Goal: Task Accomplishment & Management: Complete application form

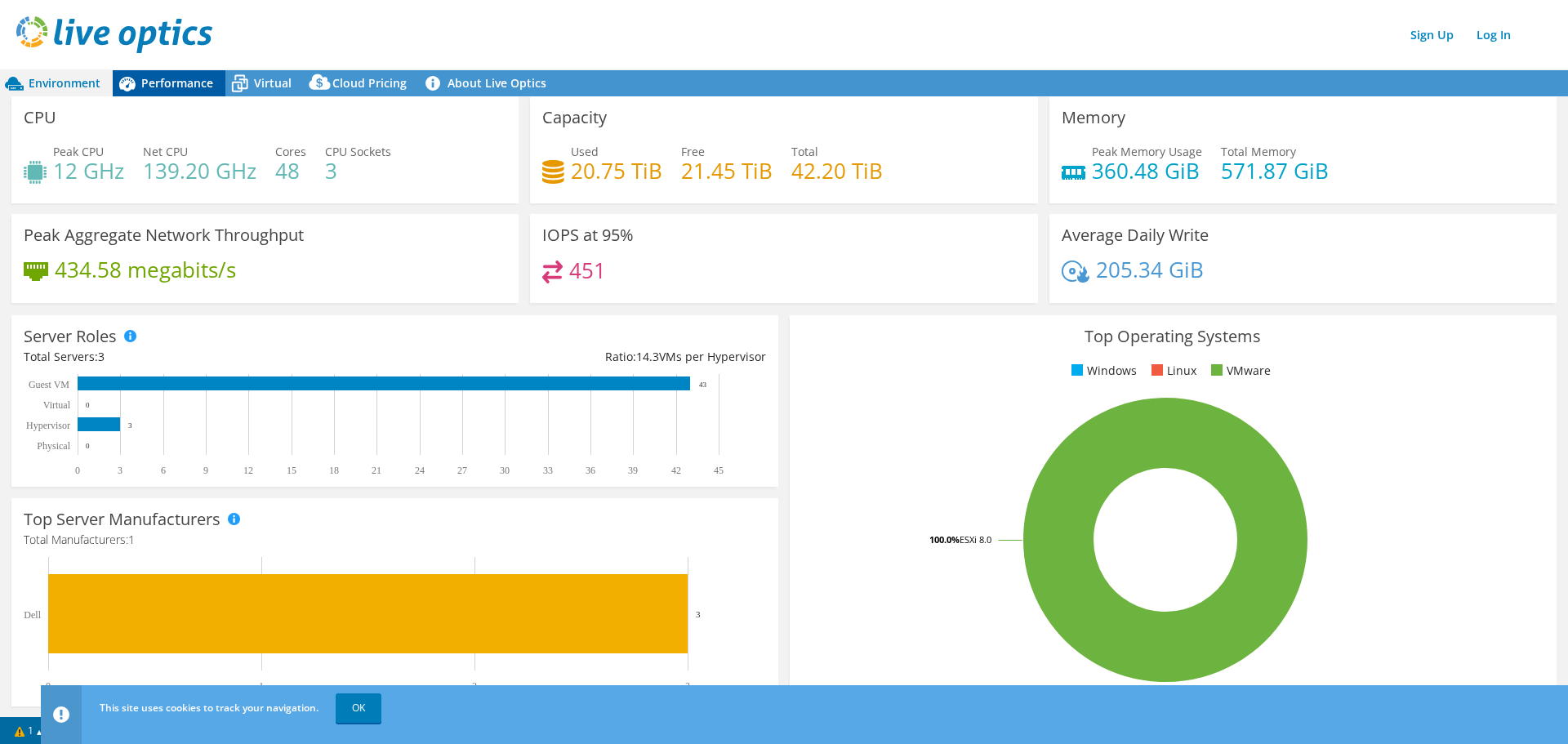
click at [208, 84] on span "Performance" at bounding box center [177, 82] width 72 height 15
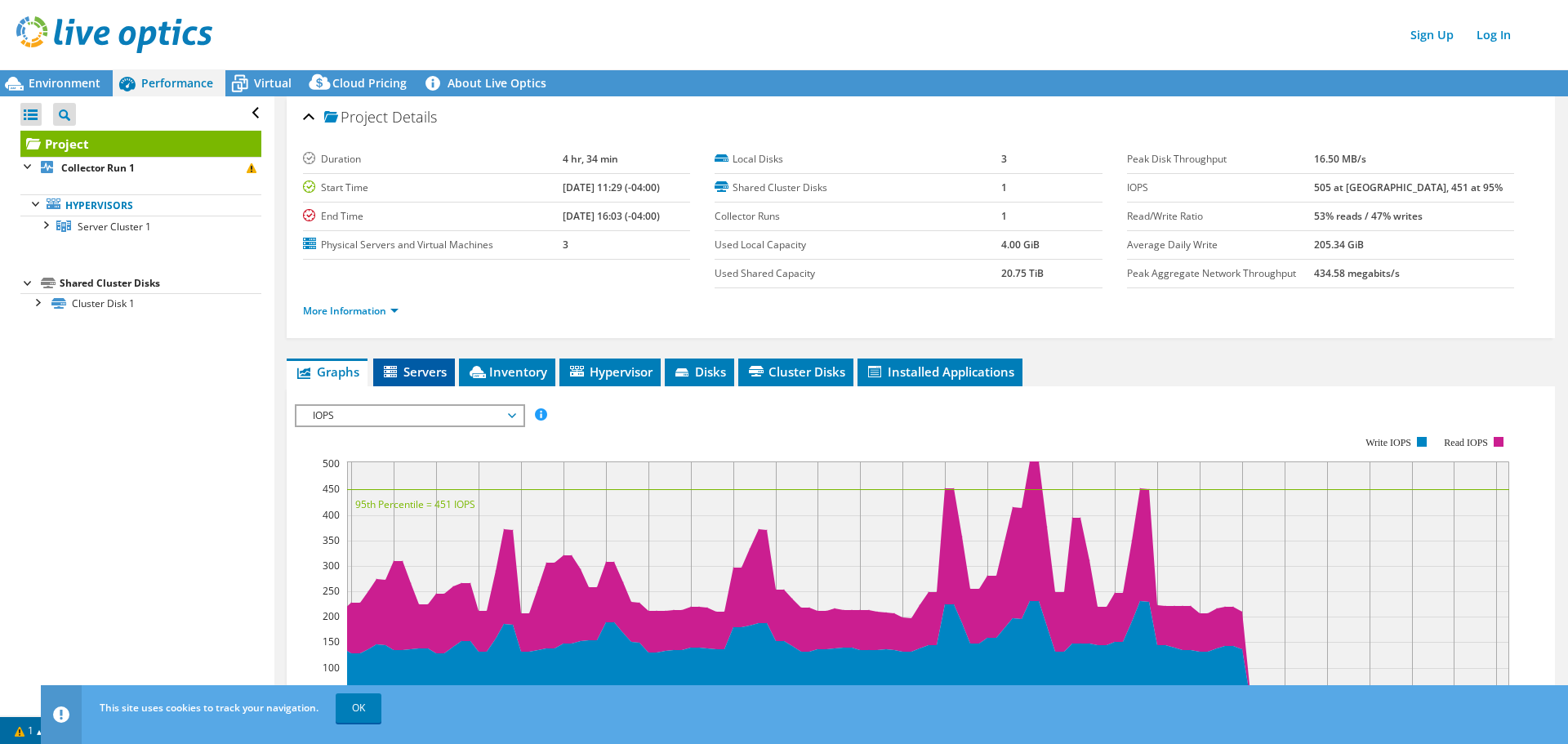
click at [426, 370] on span "Servers" at bounding box center [414, 372] width 66 height 16
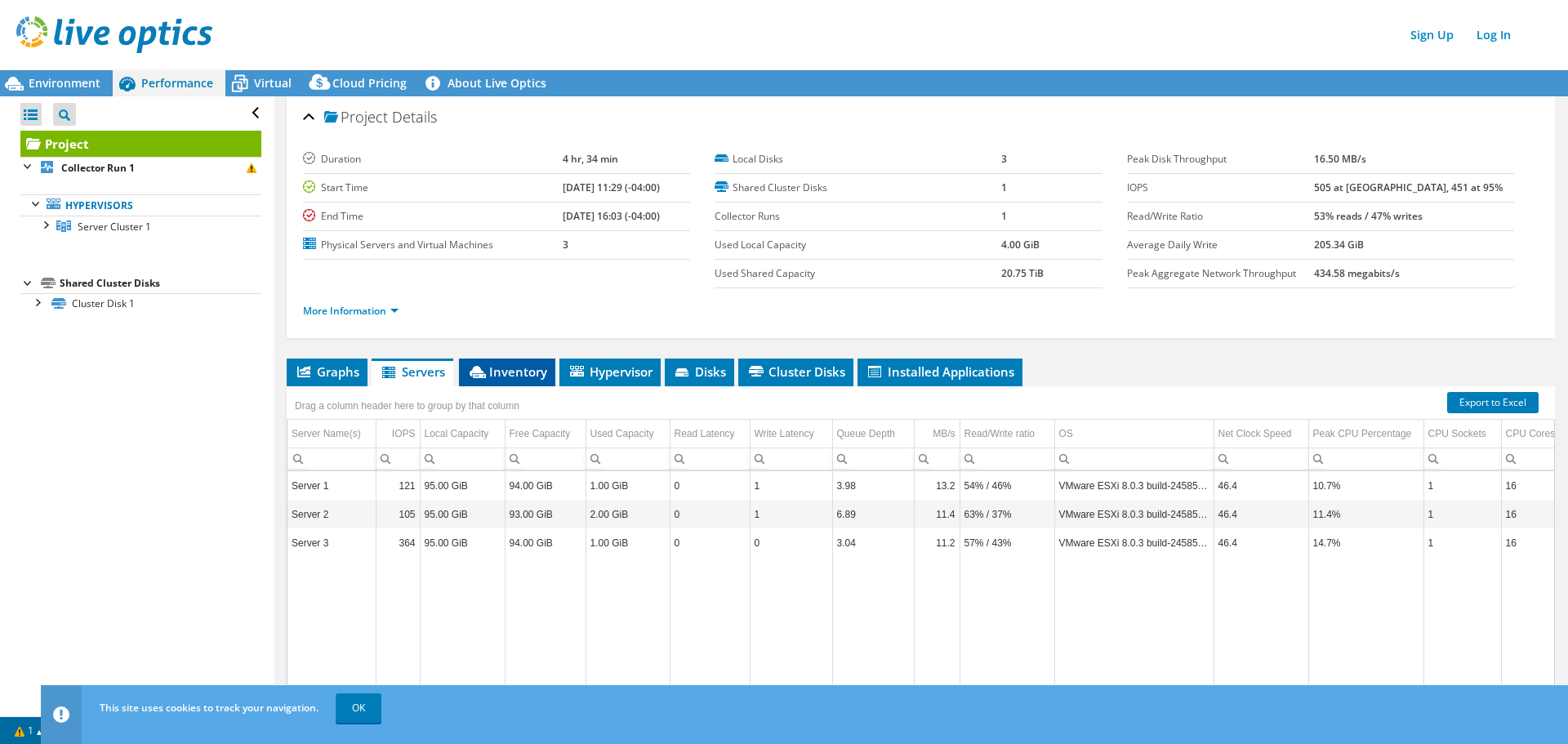
click at [504, 362] on li "Inventory" at bounding box center [507, 372] width 96 height 28
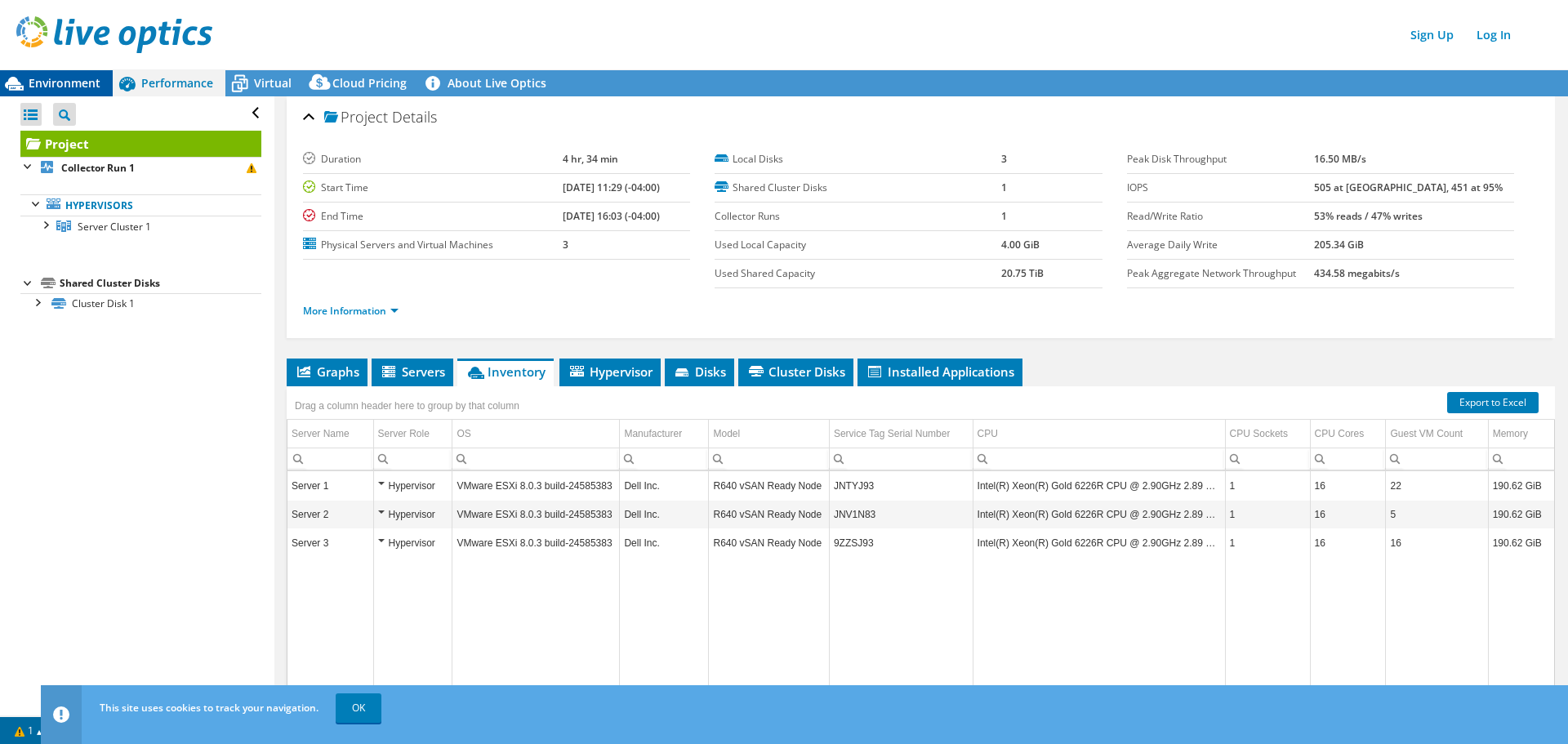
click at [64, 84] on span "Environment" at bounding box center [65, 82] width 72 height 15
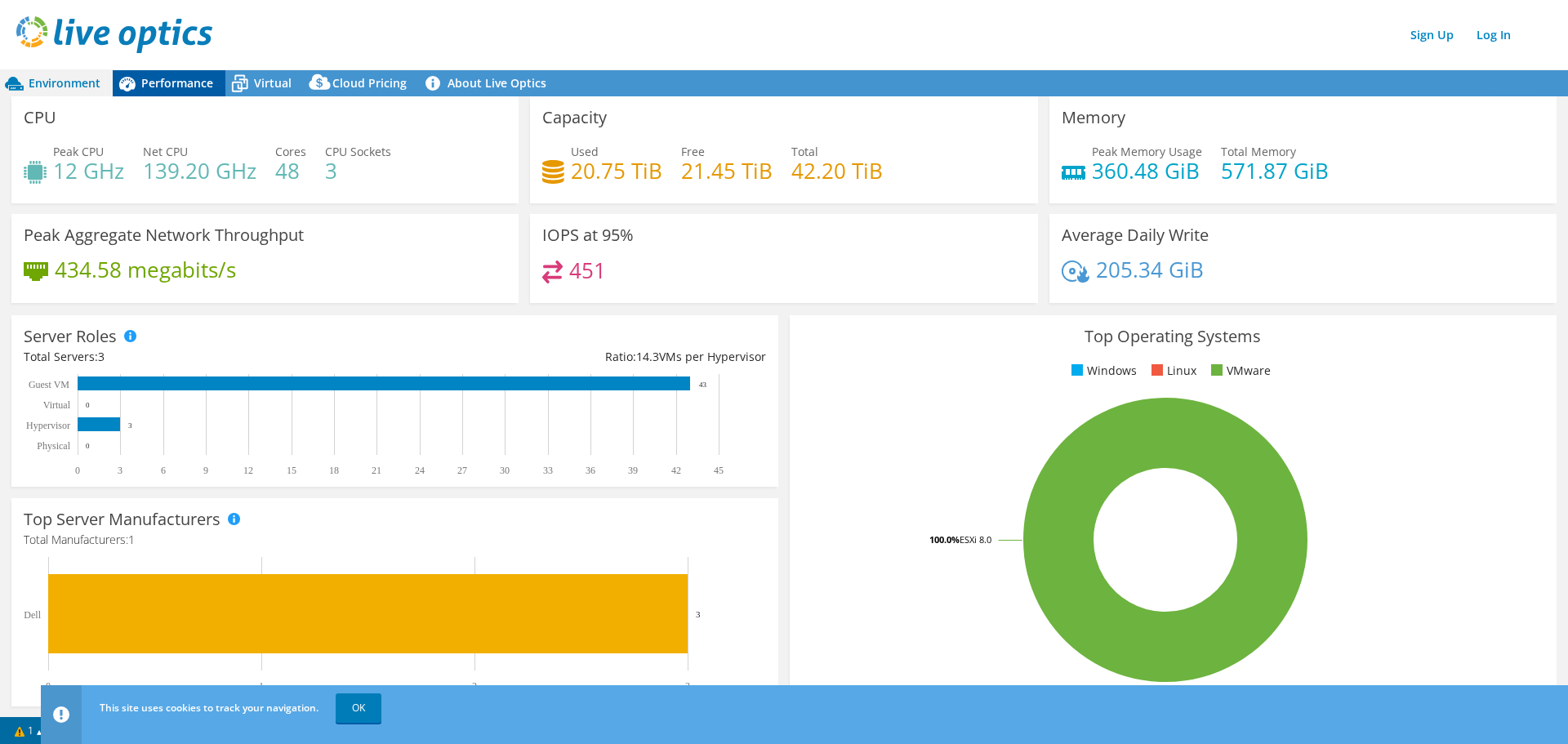
click at [171, 89] on span "Performance" at bounding box center [177, 82] width 72 height 15
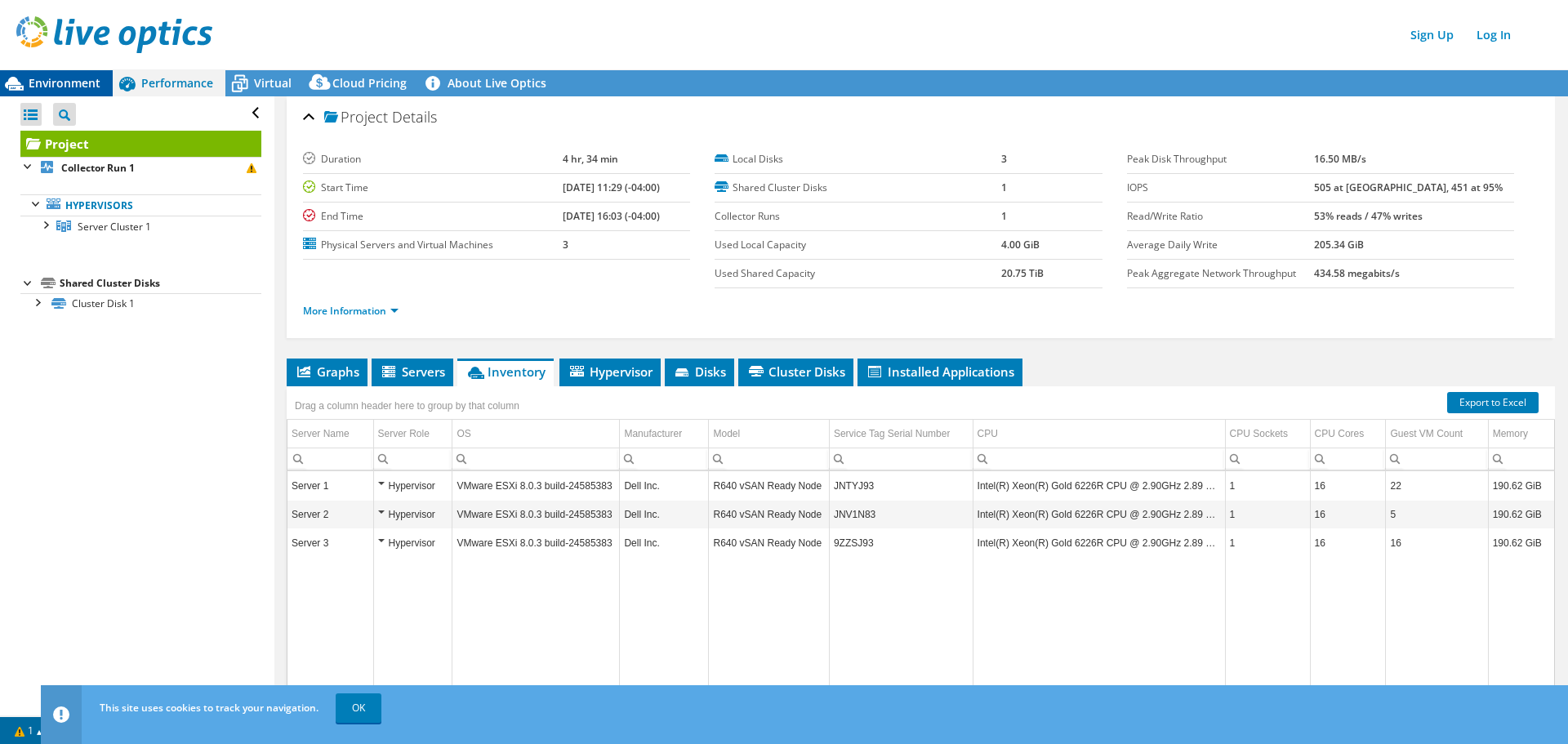
drag, startPoint x: 50, startPoint y: 67, endPoint x: 54, endPoint y: 82, distance: 15.5
click at [50, 67] on header "Sign Up Log In" at bounding box center [800, 34] width 1600 height 69
click at [58, 84] on span "Environment" at bounding box center [65, 82] width 72 height 15
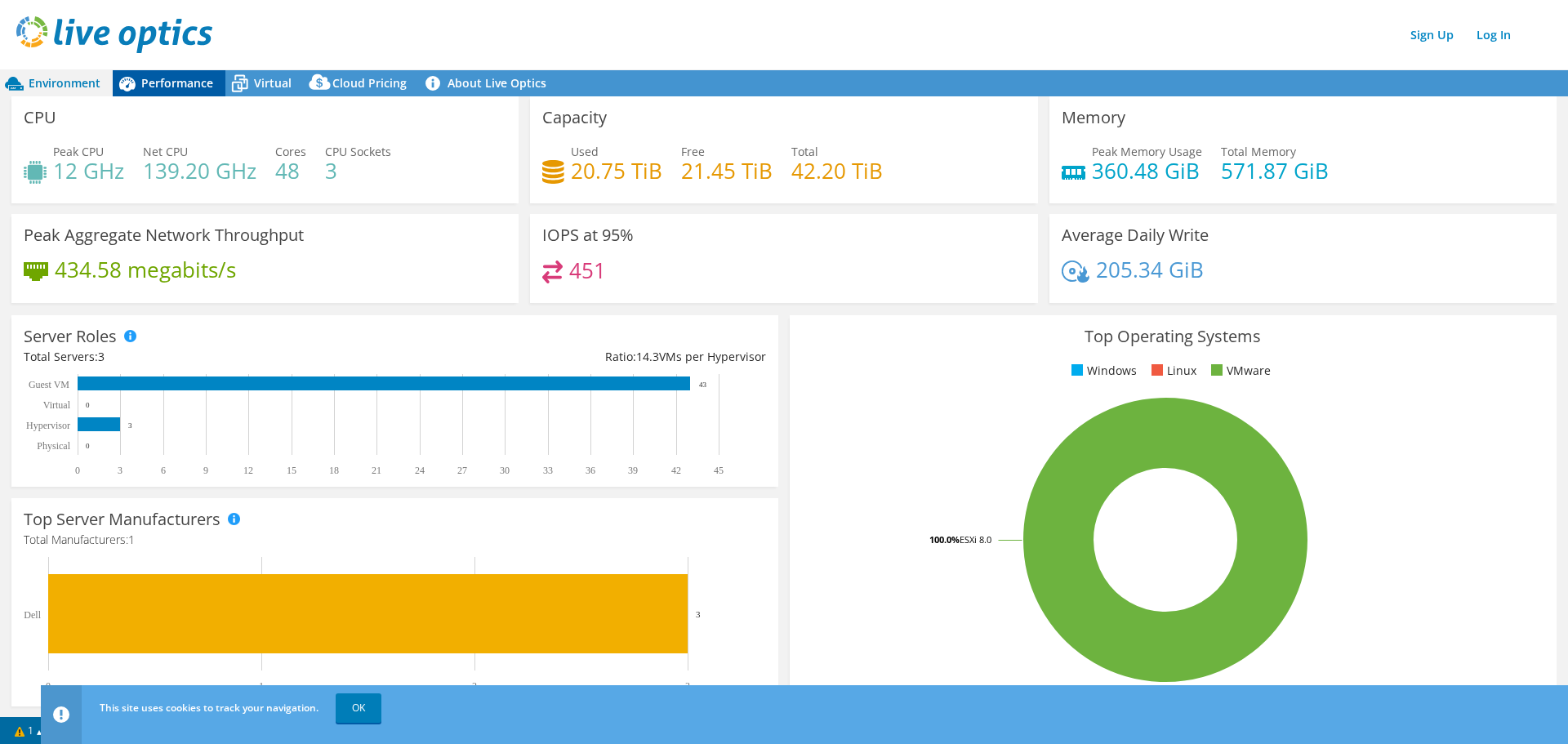
click at [157, 83] on span "Performance" at bounding box center [177, 82] width 72 height 15
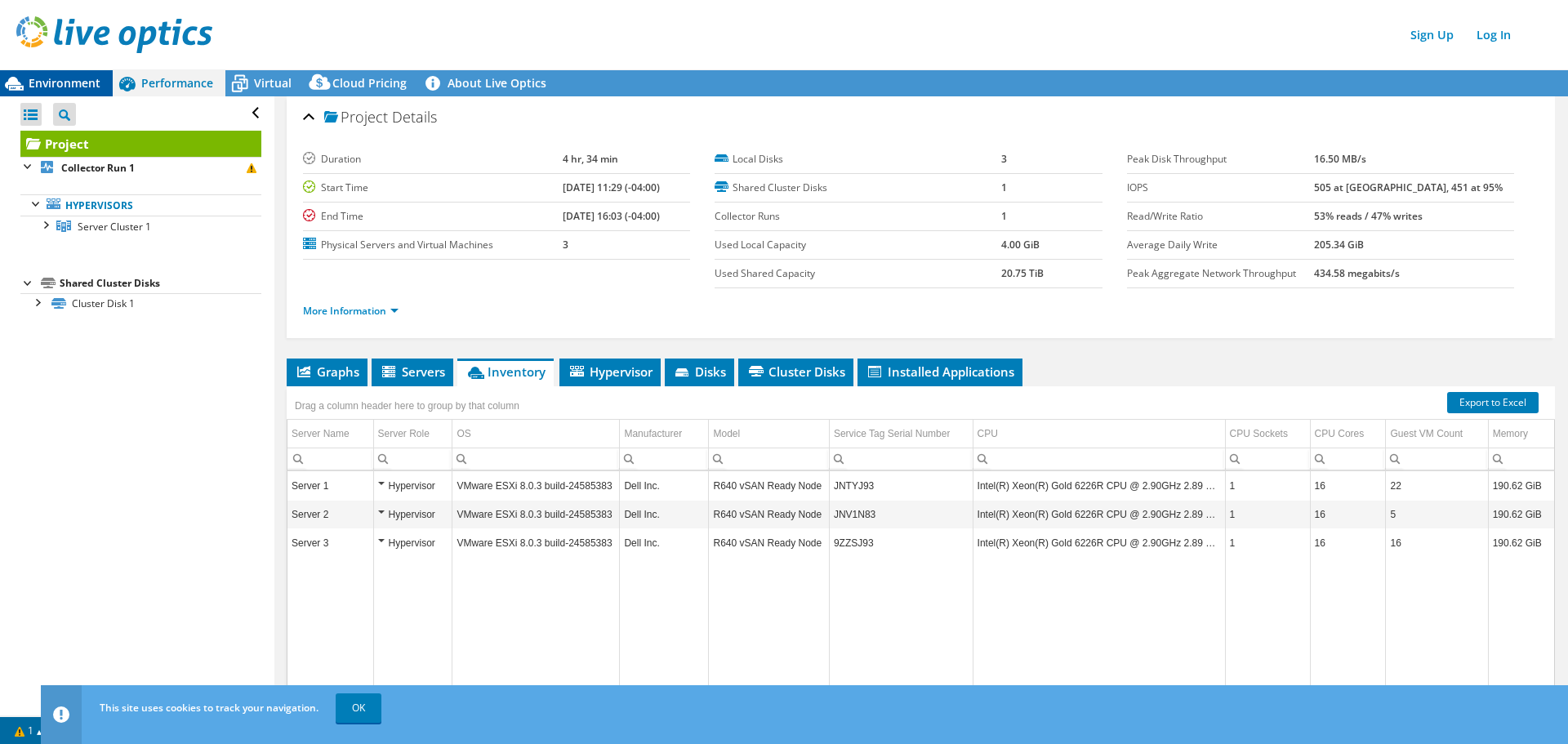
click at [44, 73] on div "Environment" at bounding box center [56, 83] width 113 height 26
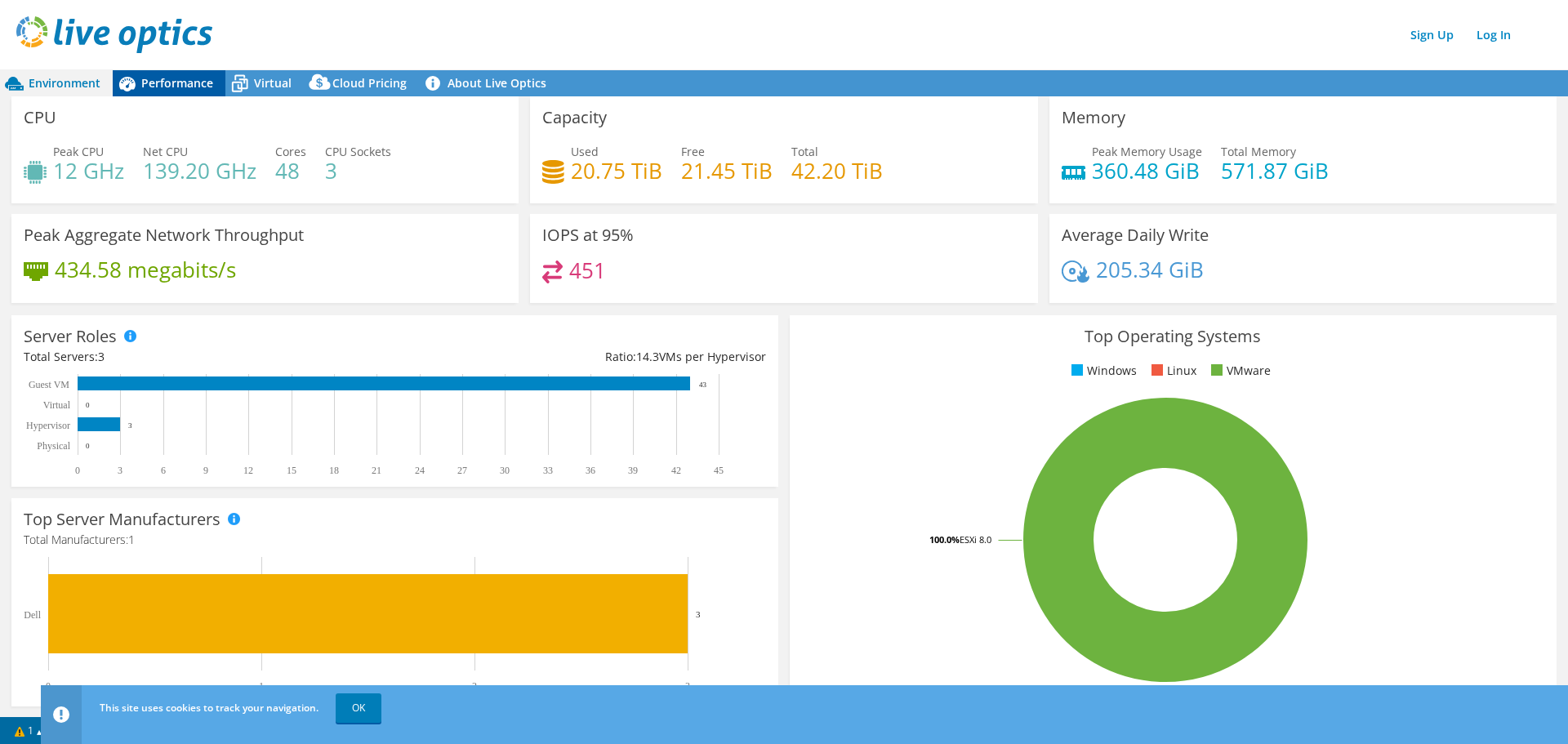
click at [170, 85] on span "Performance" at bounding box center [177, 82] width 72 height 15
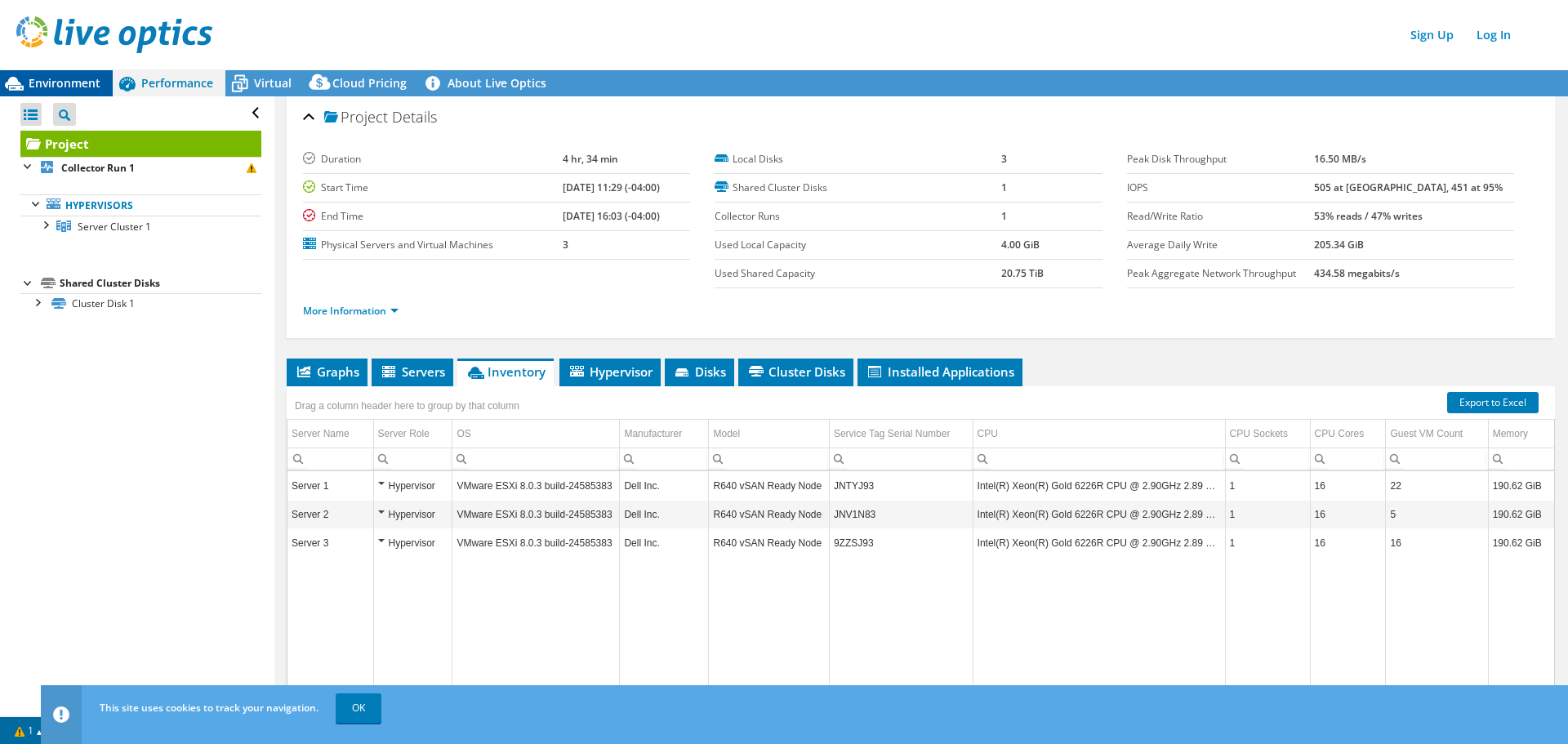
click at [84, 82] on span "Environment" at bounding box center [65, 82] width 72 height 15
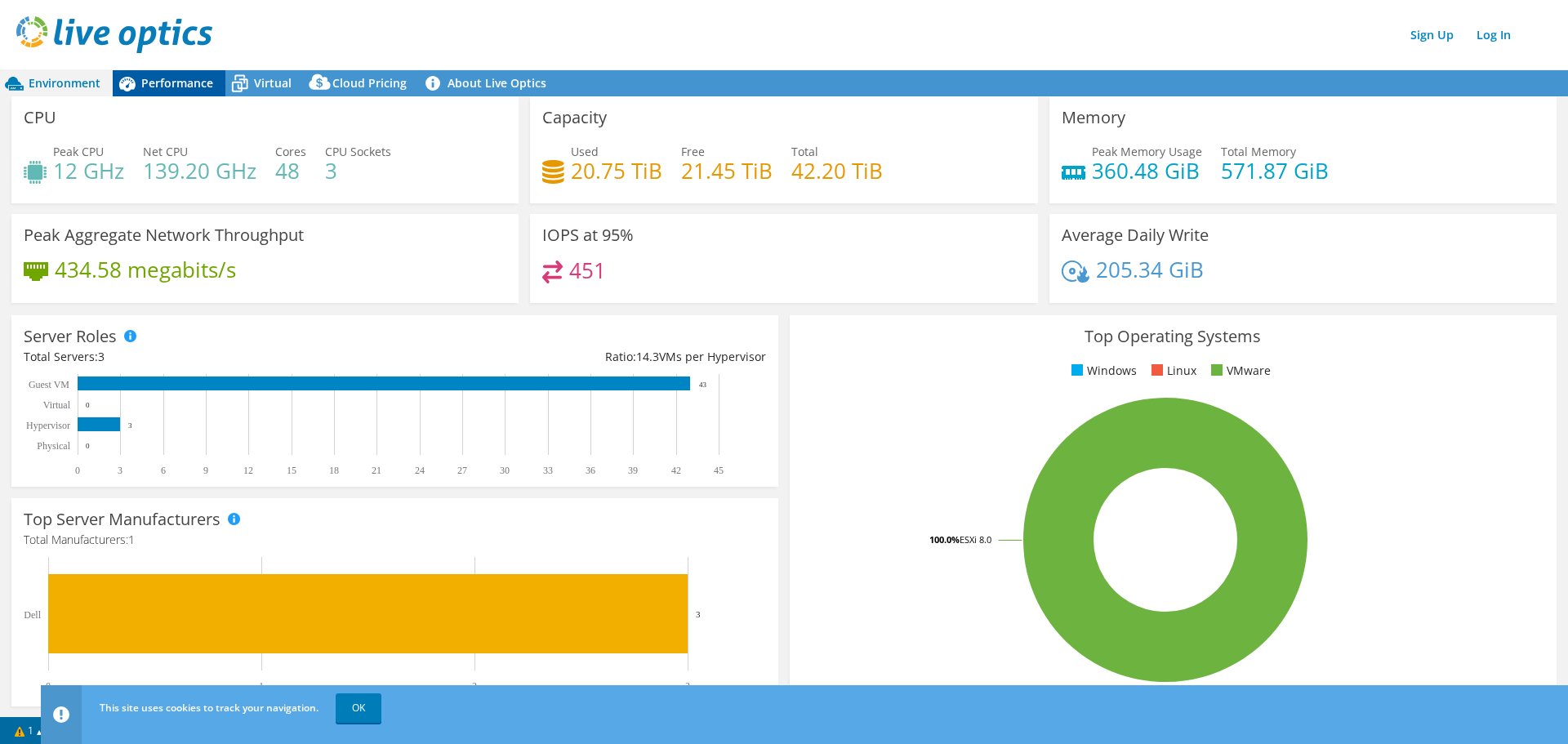
click at [146, 82] on span "Performance" at bounding box center [177, 82] width 72 height 15
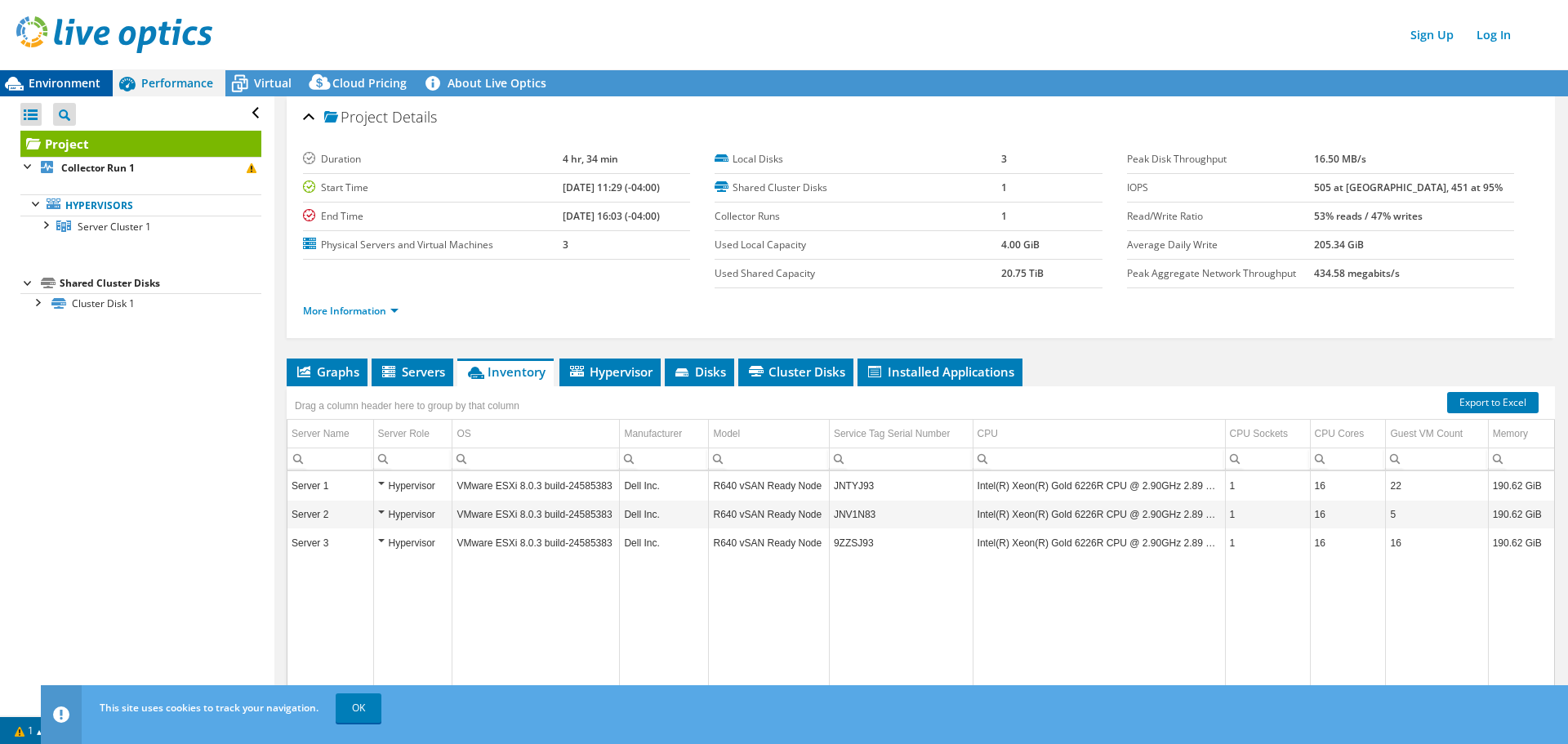
click at [50, 86] on span "Environment" at bounding box center [65, 82] width 72 height 15
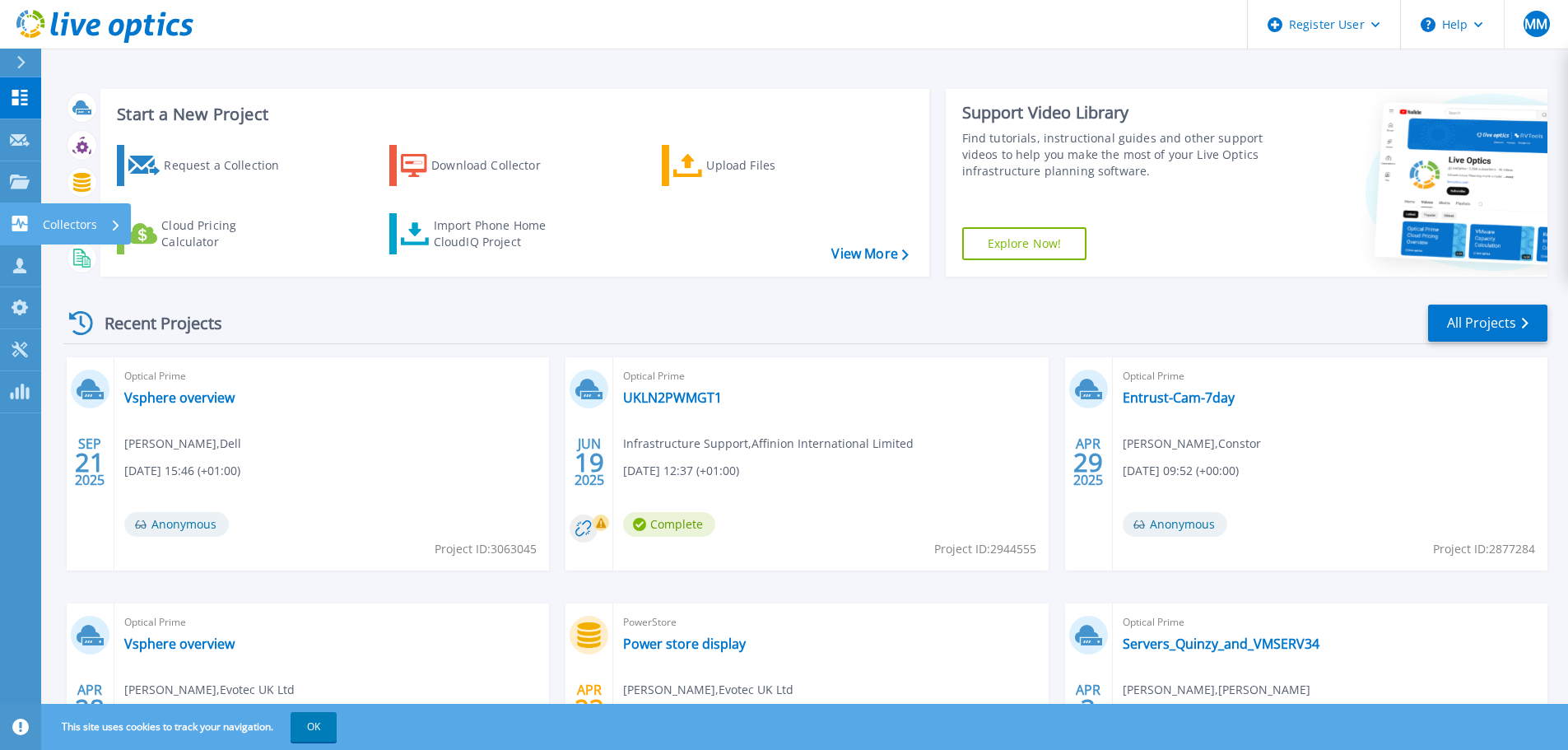
click at [58, 216] on p "Collectors" at bounding box center [70, 224] width 54 height 43
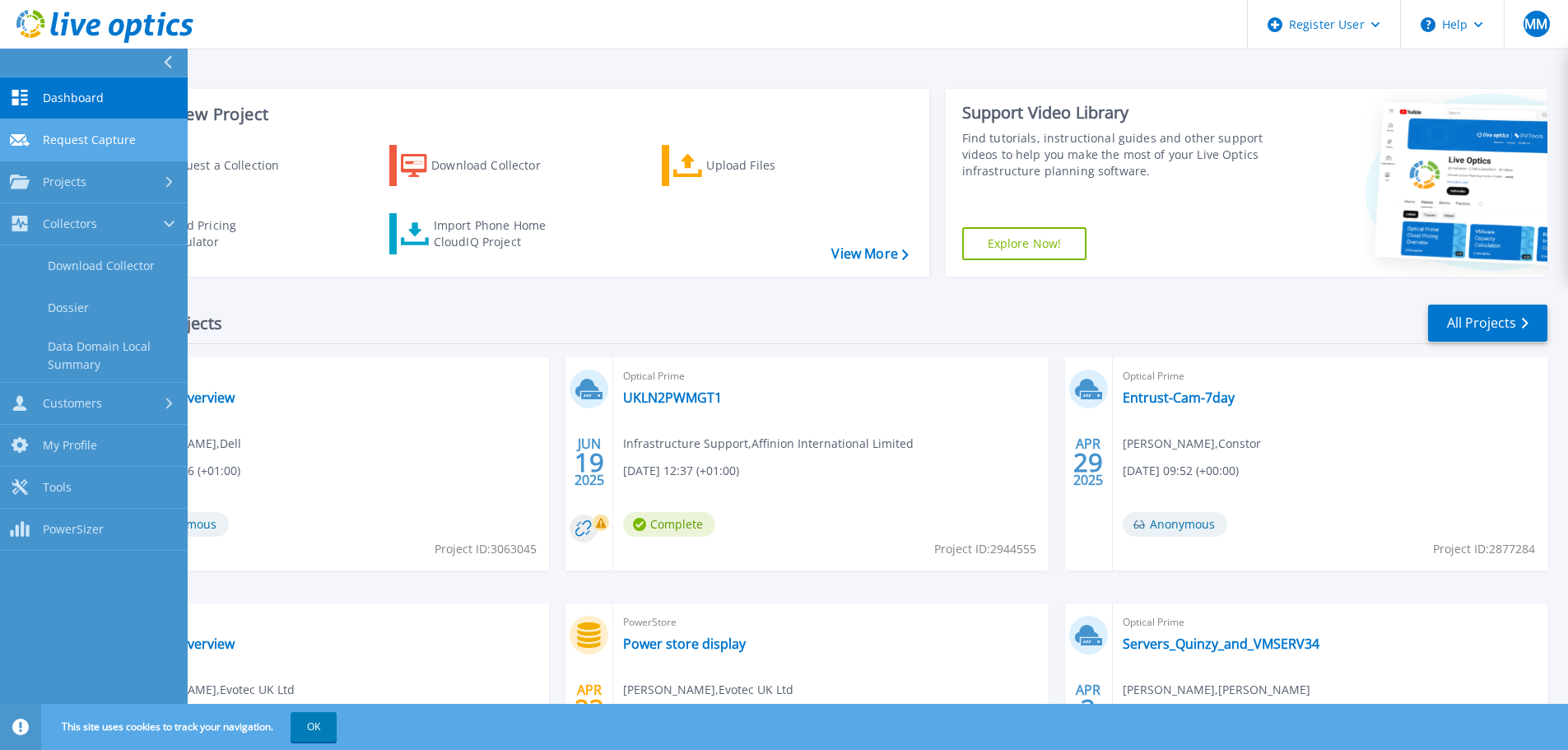
click at [70, 132] on span "Request Capture" at bounding box center [89, 140] width 93 height 15
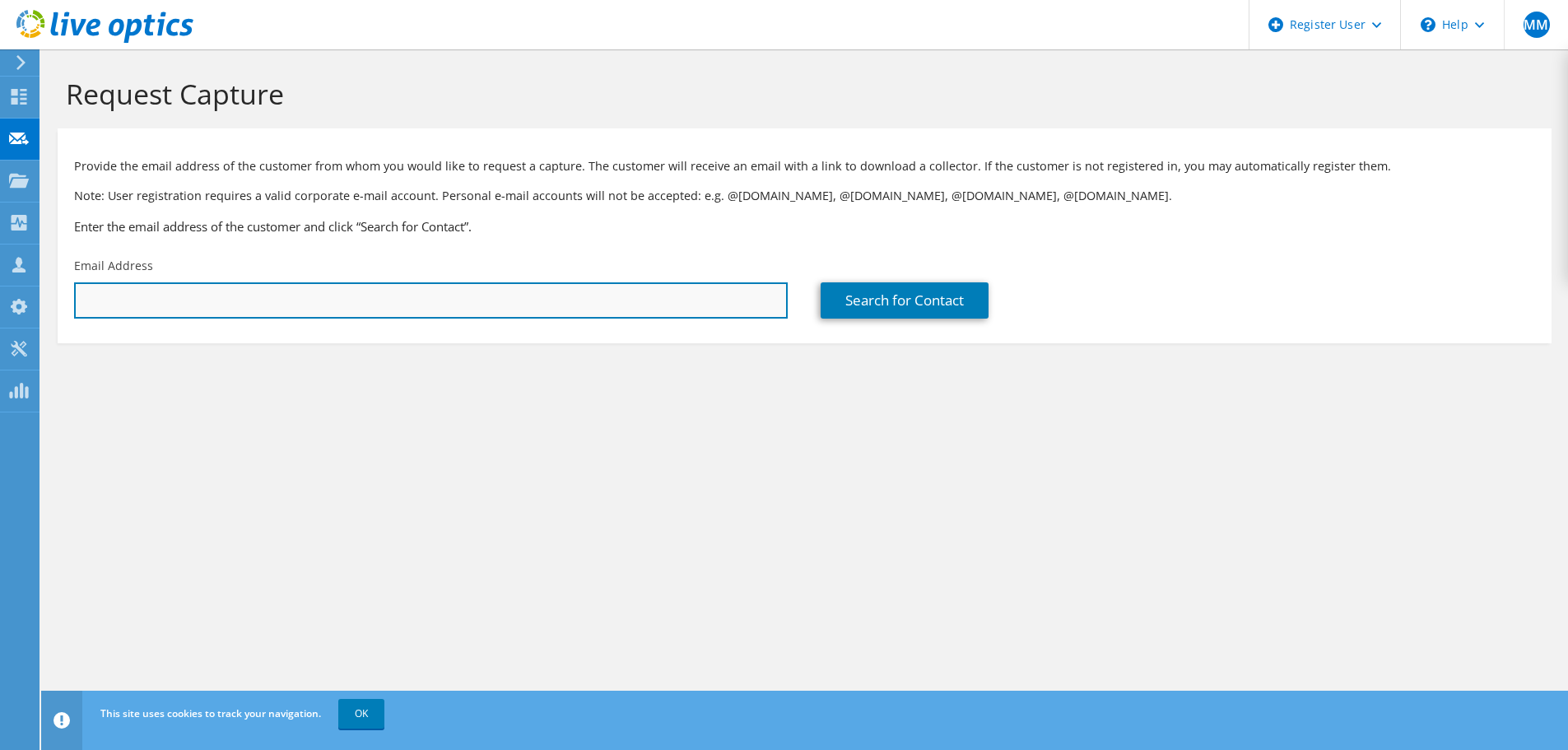
click at [159, 297] on input "text" at bounding box center [431, 300] width 714 height 36
paste input "Simon Hinton <Simon.Hinton@capsticks.com>"
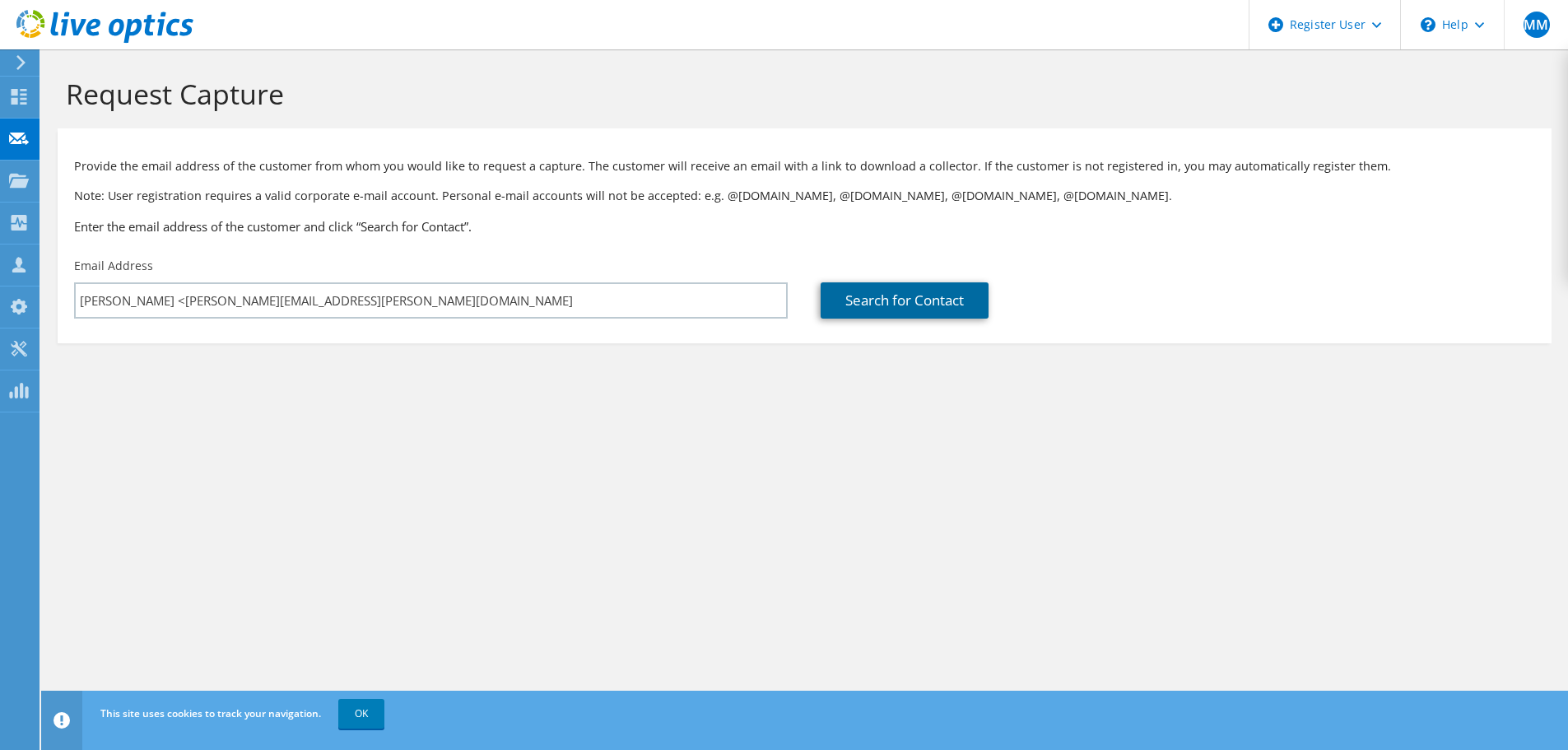
click at [851, 294] on link "Search for Contact" at bounding box center [905, 300] width 168 height 36
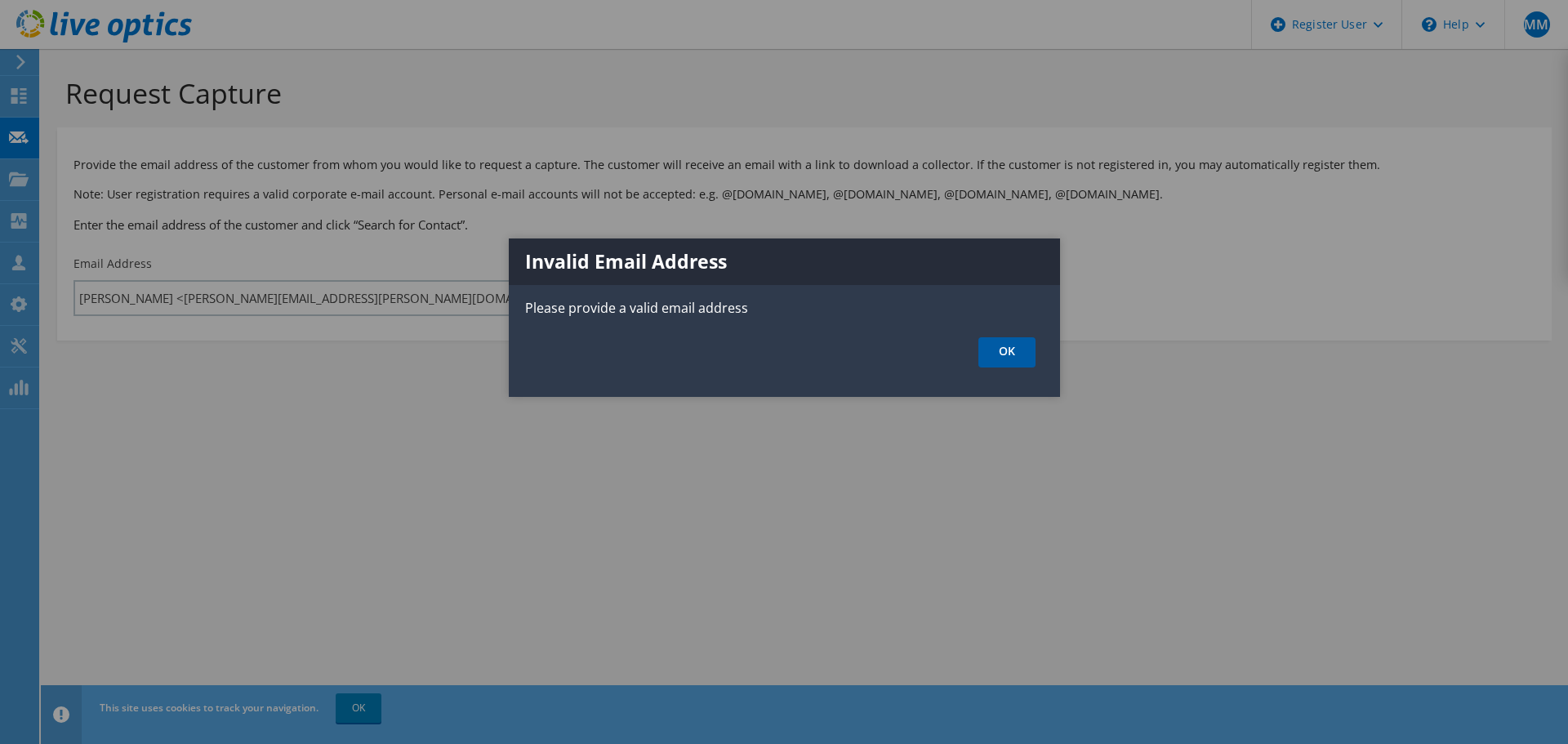
click at [1000, 358] on link "OK" at bounding box center [1007, 353] width 58 height 31
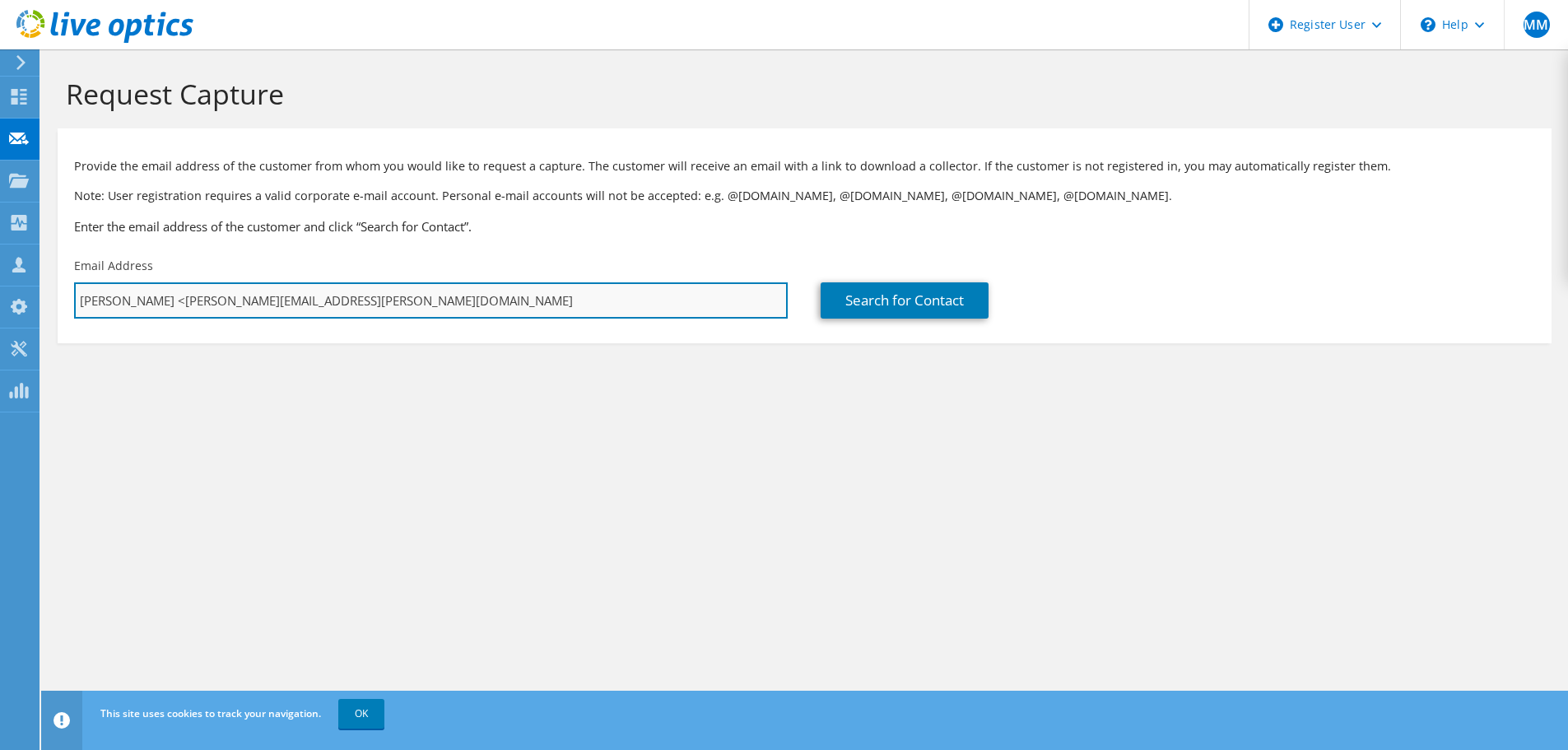
click at [170, 297] on input "Simon Hinton <Simon.Hinton@capsticks.com" at bounding box center [431, 300] width 714 height 36
click at [384, 307] on input "Simon Hinton Simon.Hinton@capsticks.com" at bounding box center [431, 300] width 714 height 36
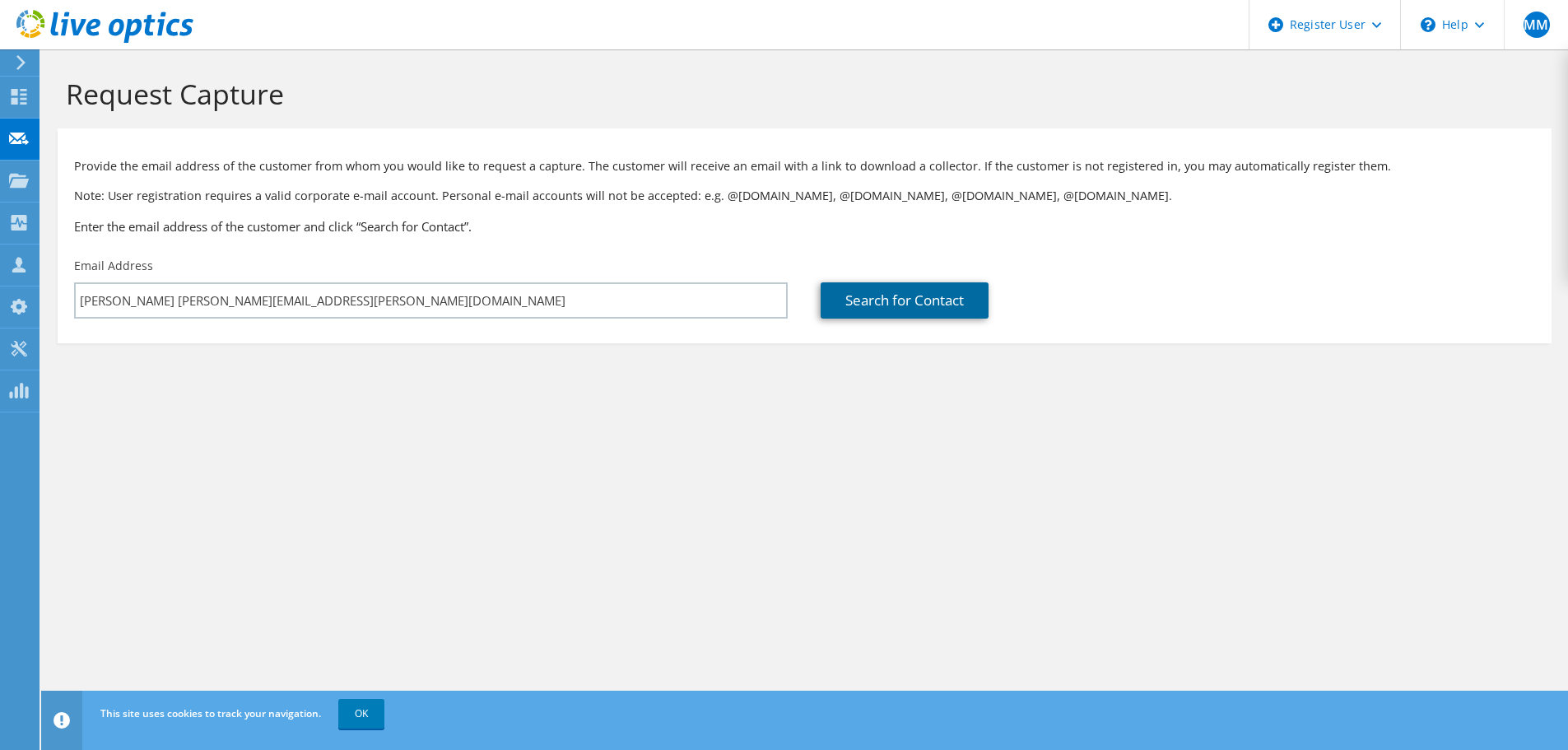
click at [894, 309] on link "Search for Contact" at bounding box center [905, 300] width 168 height 36
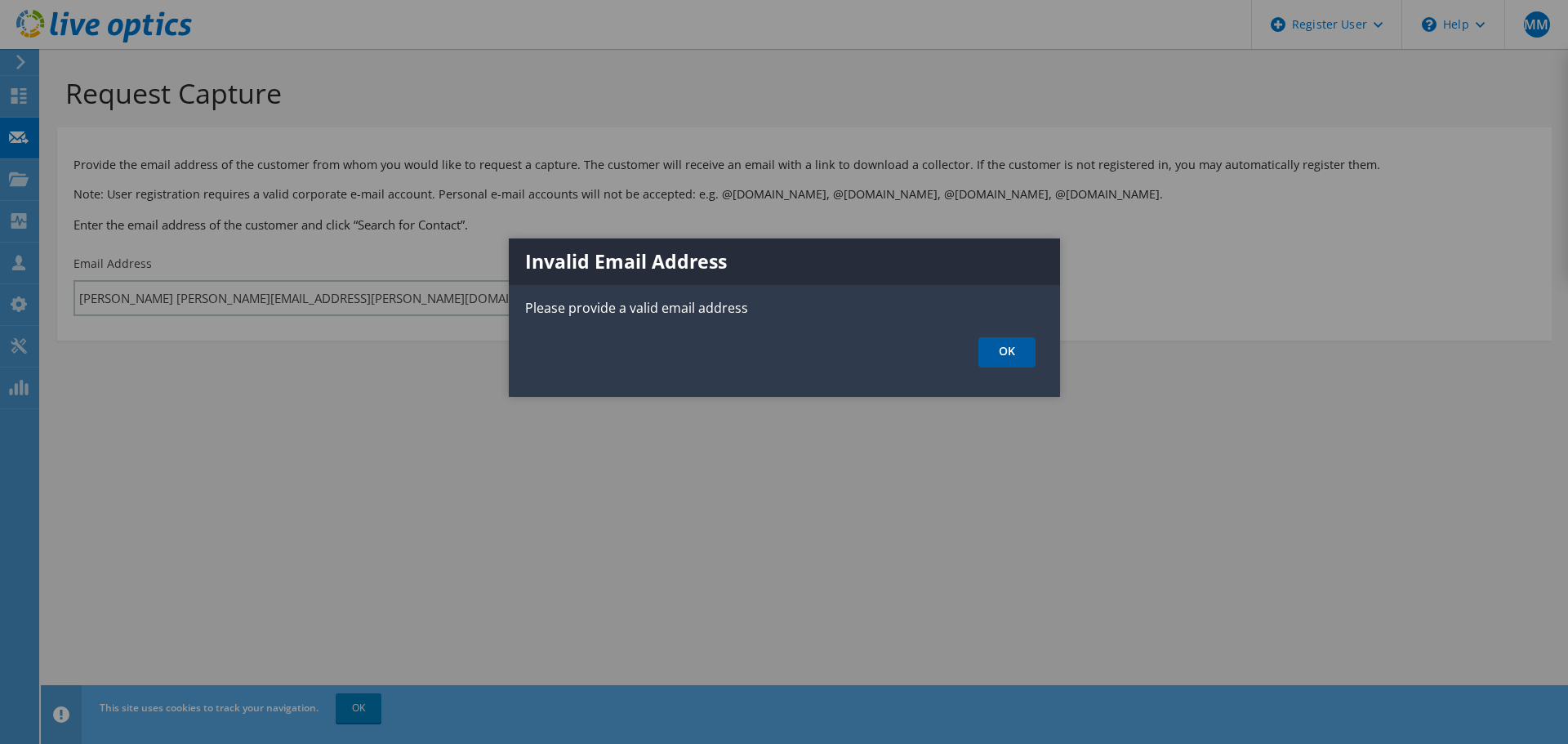
click at [996, 347] on link "OK" at bounding box center [1007, 353] width 58 height 31
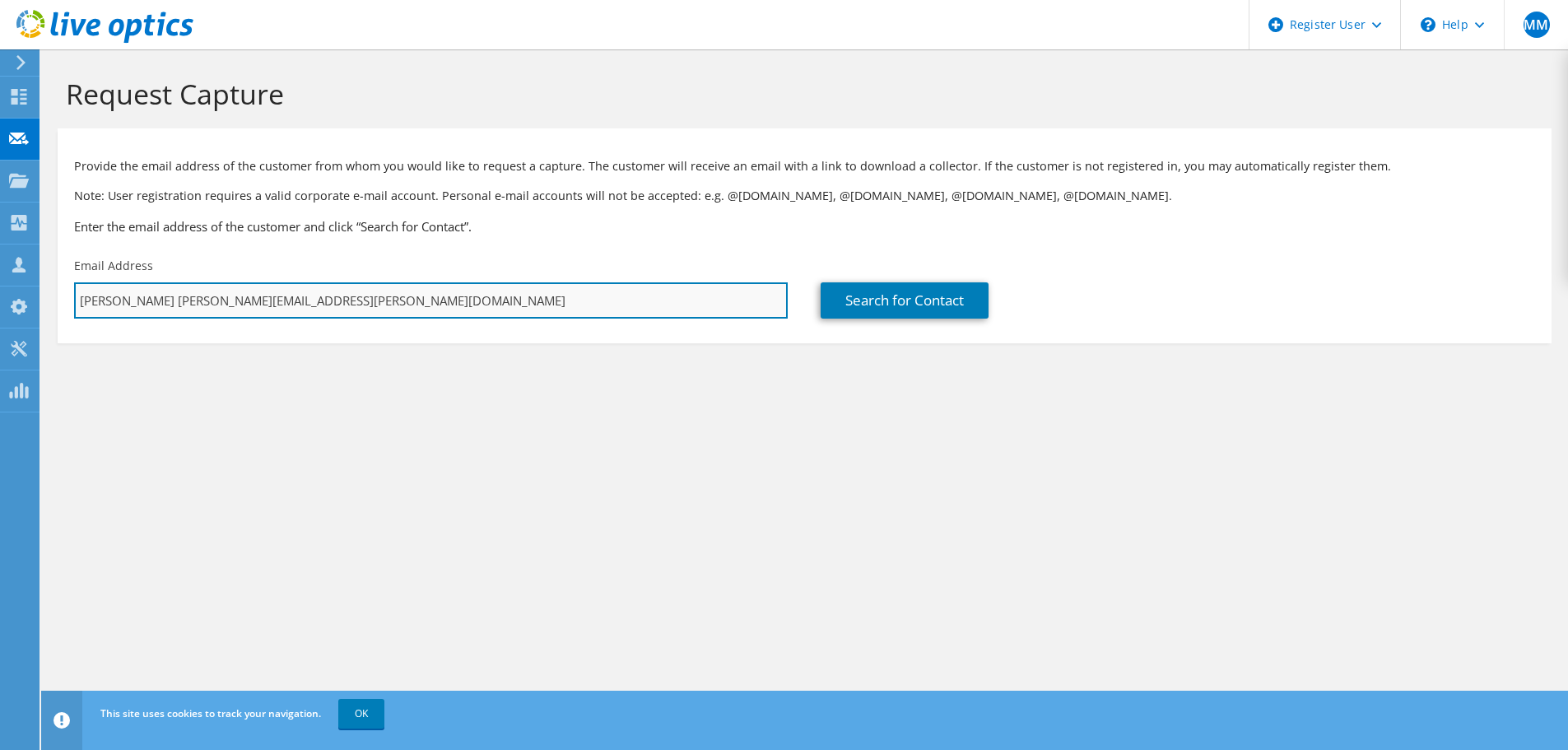
click at [161, 295] on input "Simon Hinton Simon.Hinton@capsticks.com" at bounding box center [431, 300] width 714 height 36
type input "Simon.Hinton@capsticks.com"
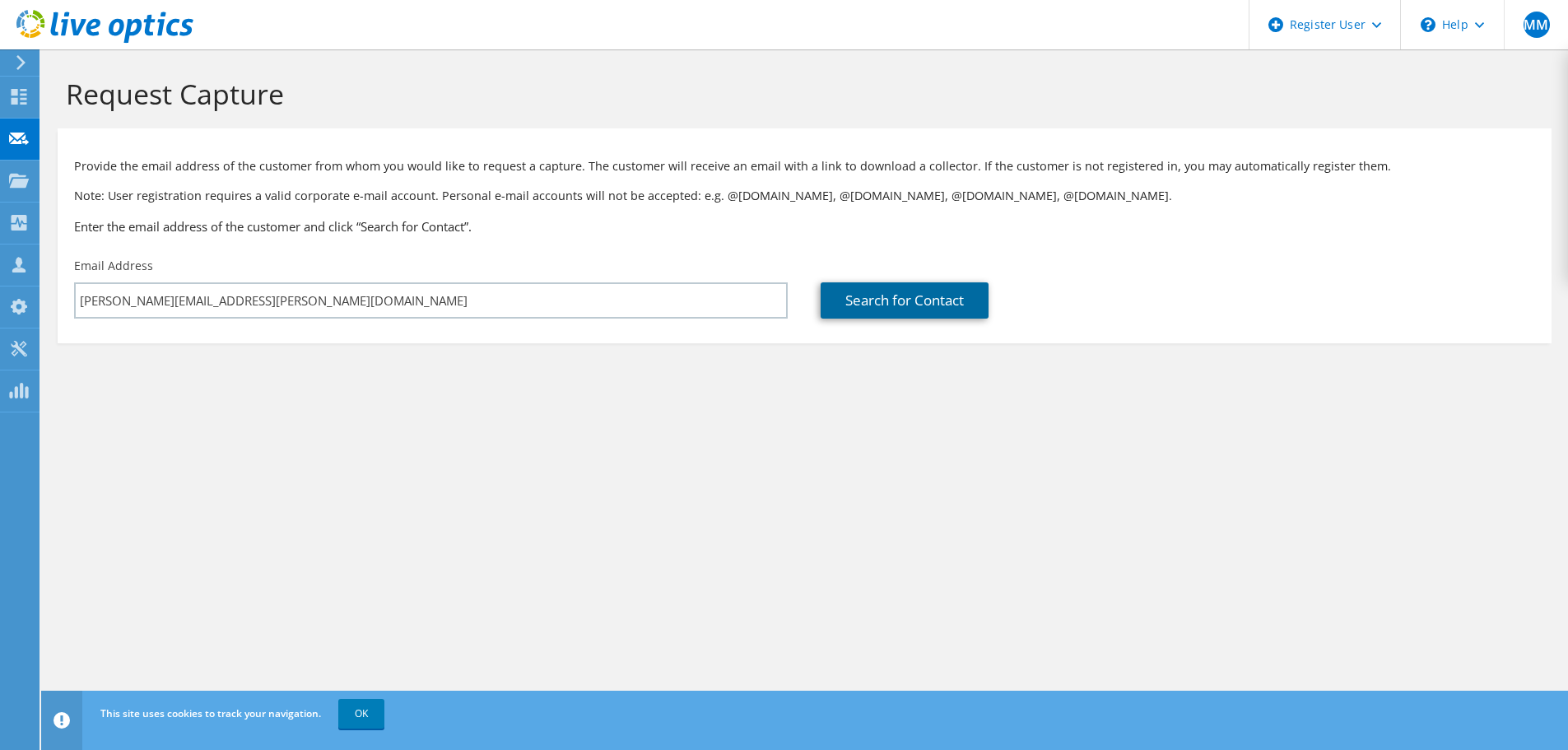
click at [885, 300] on link "Search for Contact" at bounding box center [905, 300] width 168 height 36
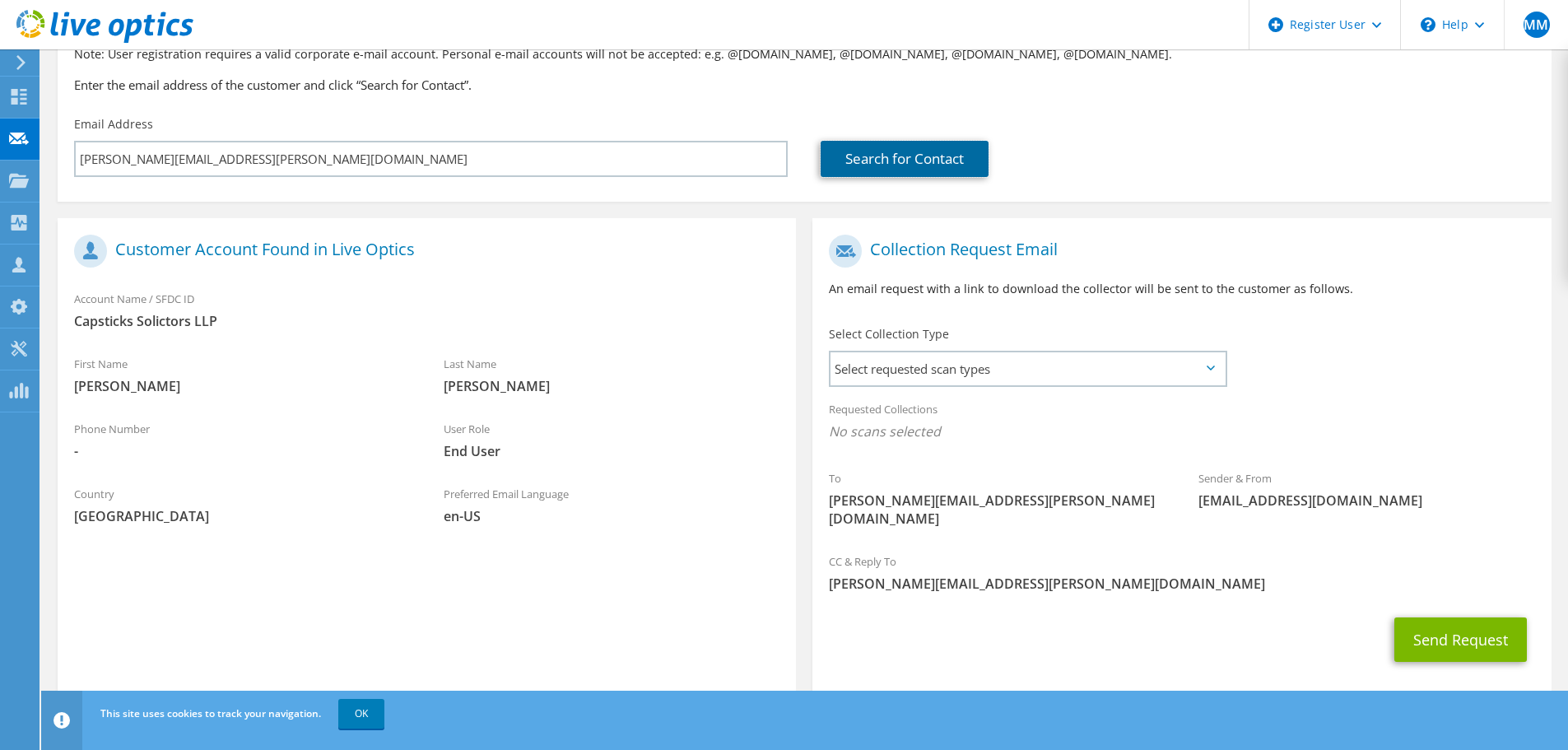
scroll to position [151, 0]
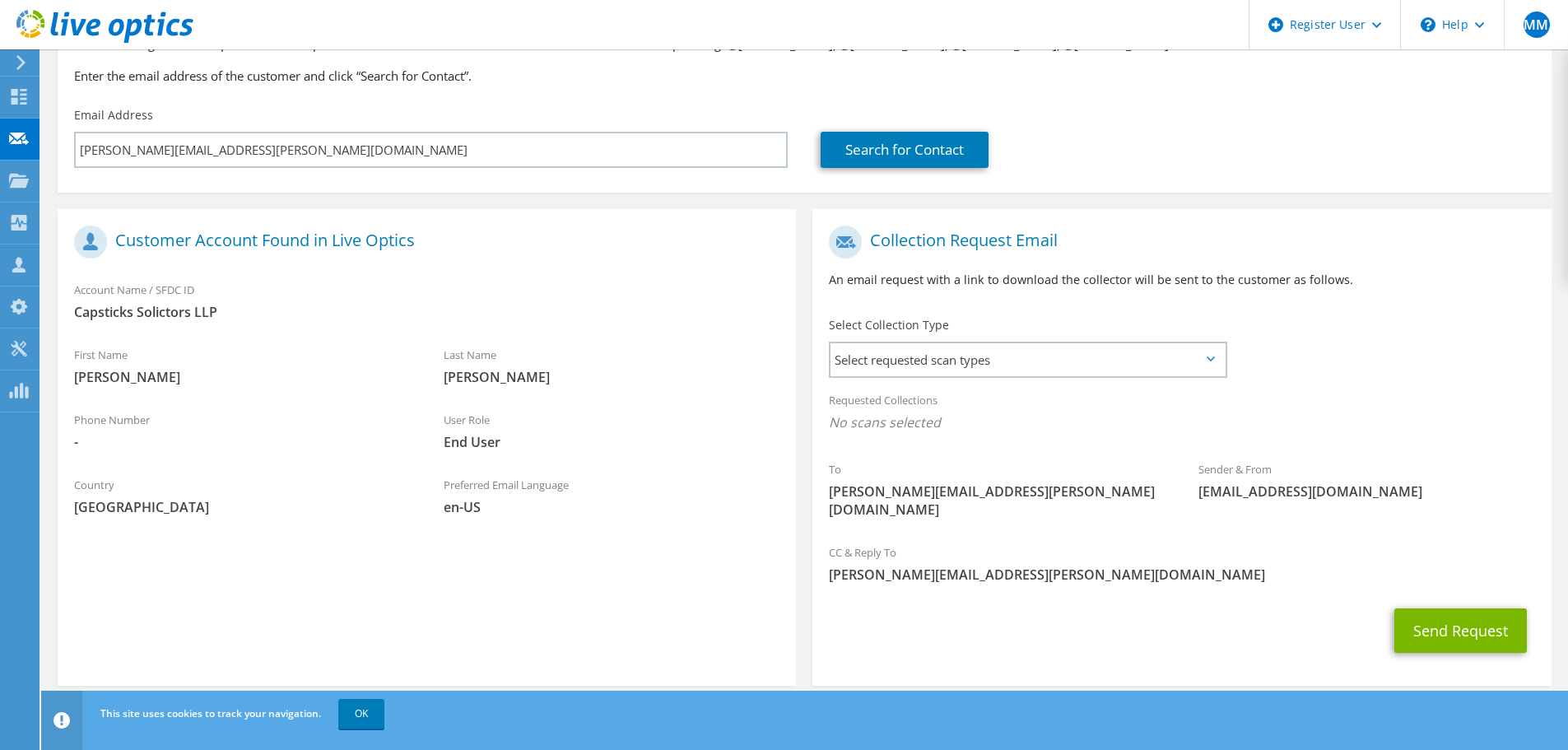
click at [1209, 356] on icon at bounding box center [1210, 358] width 8 height 5
click at [1181, 360] on span "Select requested scan types" at bounding box center [1027, 359] width 395 height 33
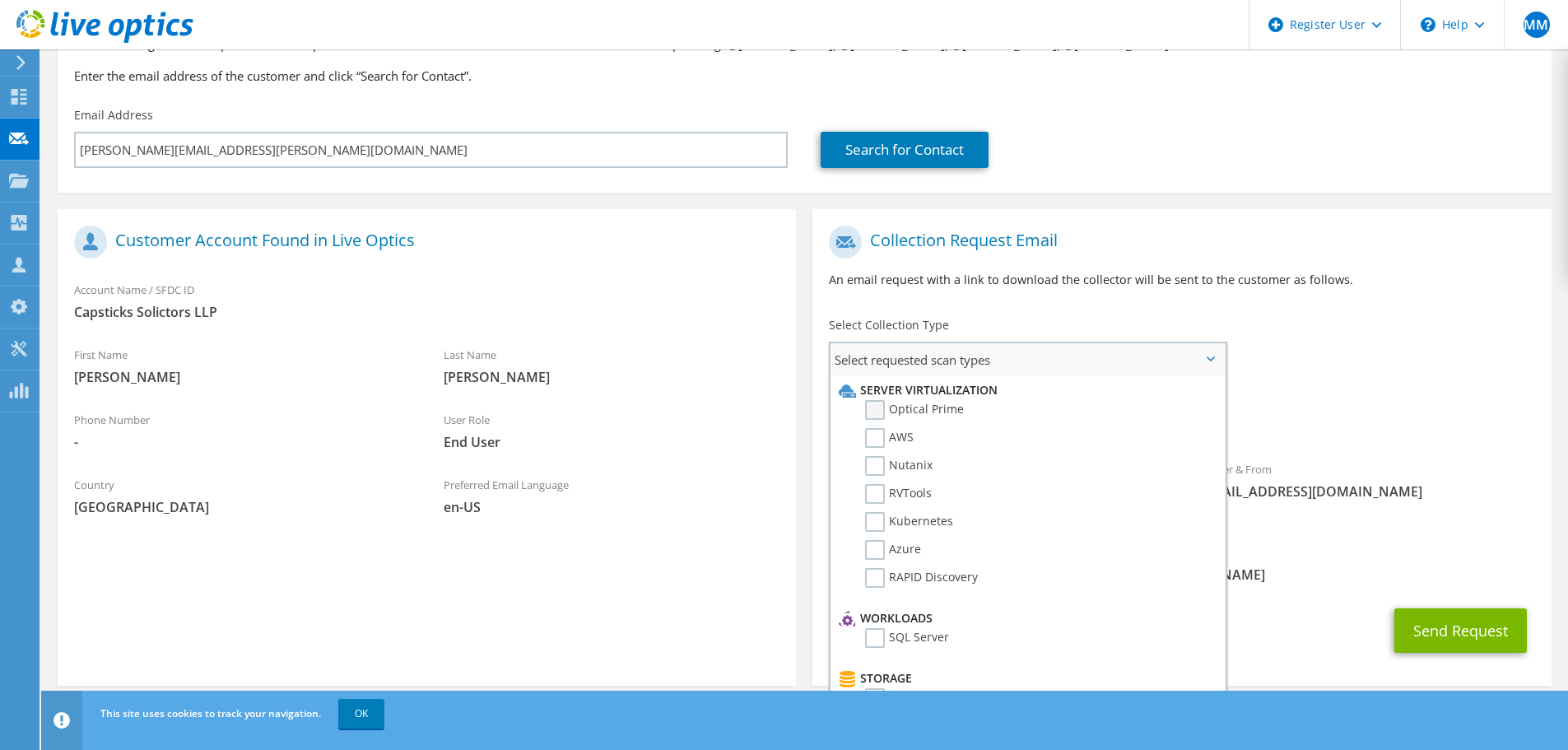
click at [884, 408] on label "Optical Prime" at bounding box center [915, 410] width 99 height 20
click at [0, 0] on input "Optical Prime" at bounding box center [0, 0] width 0 height 0
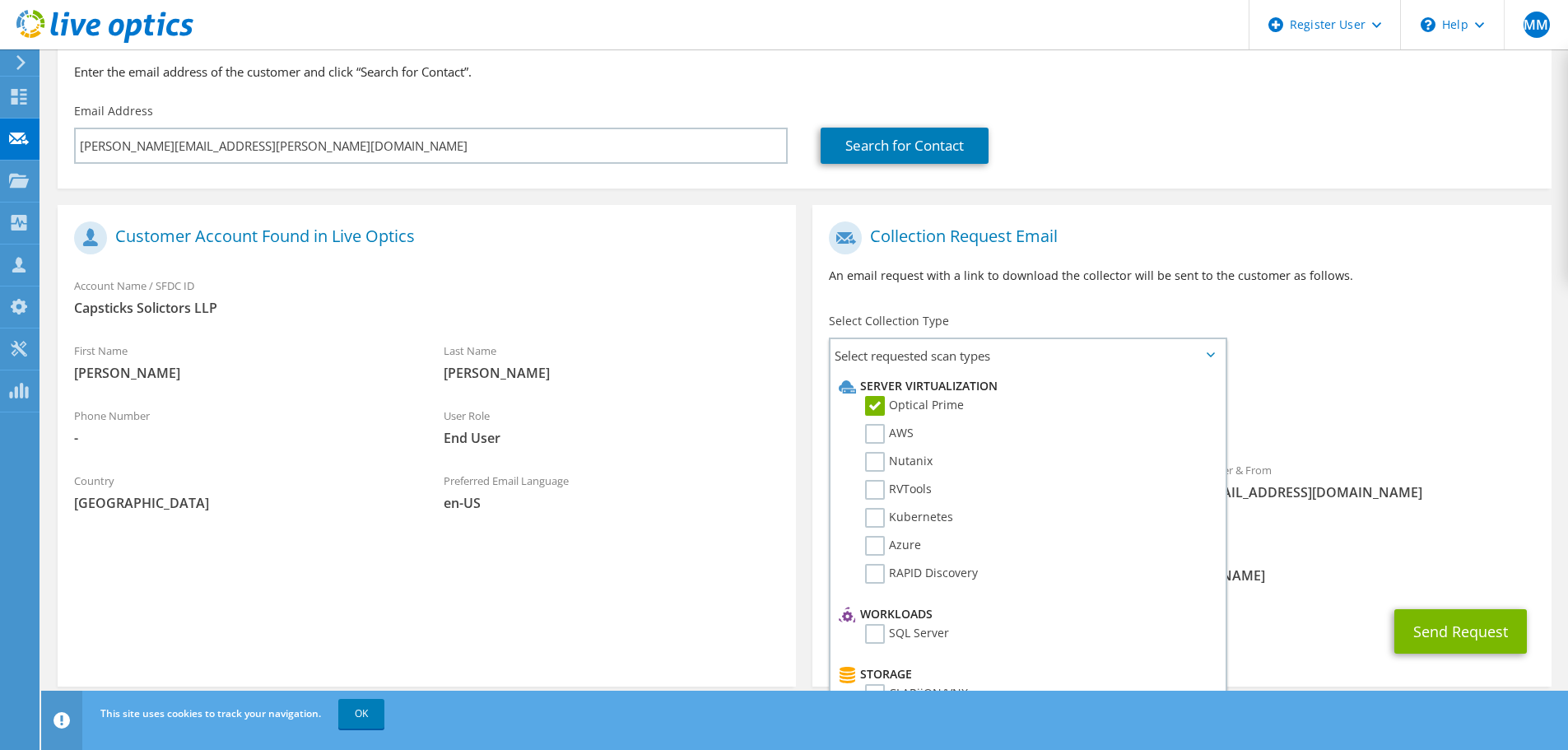
scroll to position [155, 0]
click at [1373, 377] on div "Requested Collections No scans selected Optical Prime" at bounding box center [1182, 410] width 739 height 66
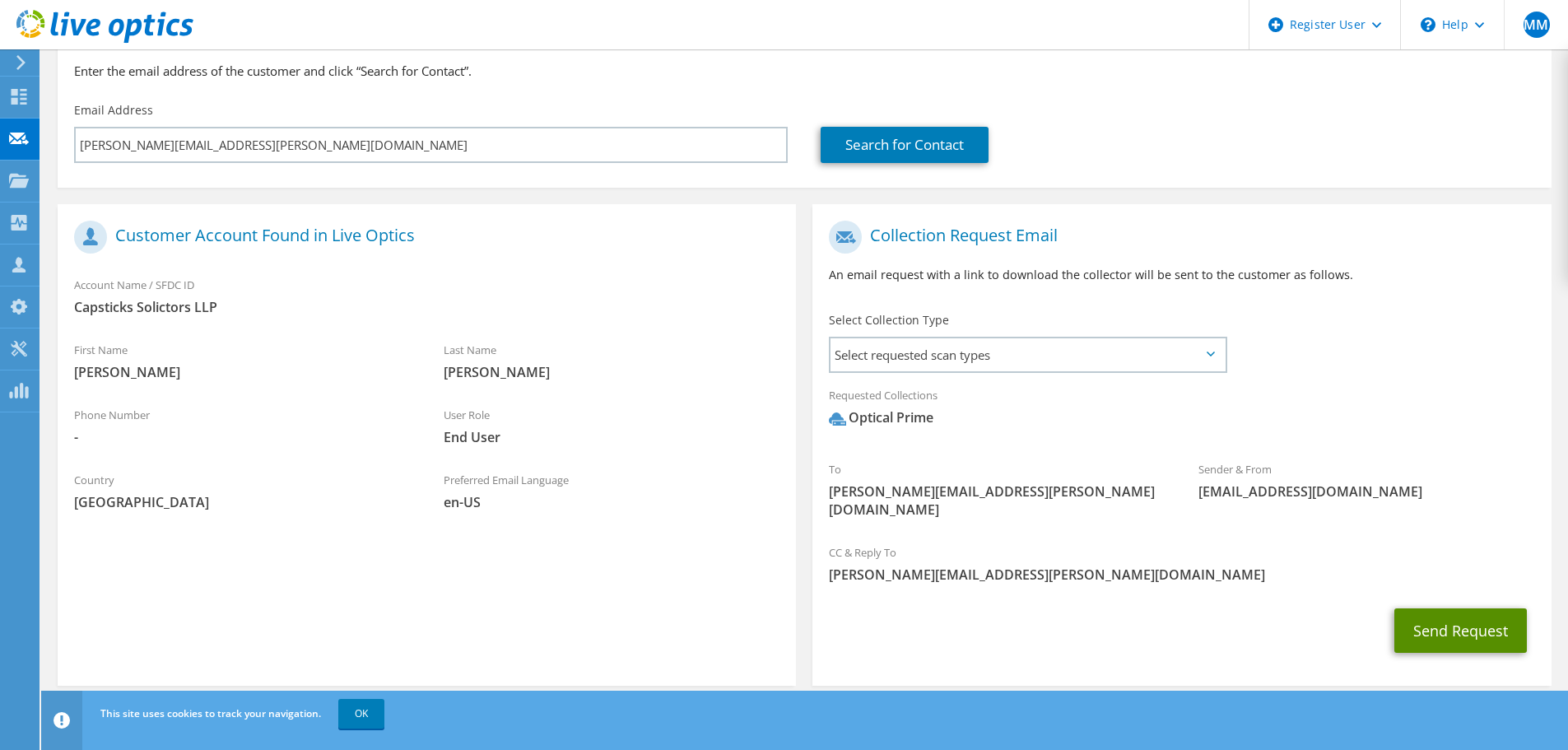
click at [1453, 610] on button "Send Request" at bounding box center [1461, 630] width 132 height 44
